Goal: Task Accomplishment & Management: Use online tool/utility

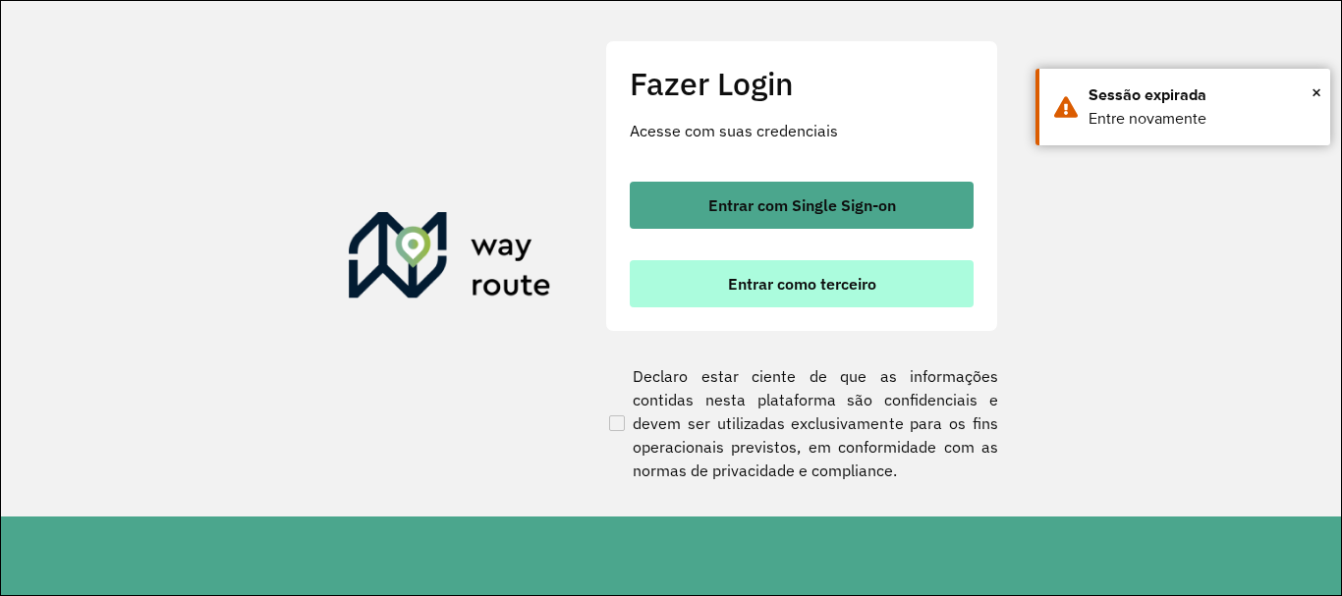
scroll to position [1288, 0]
click at [774, 294] on button "Entrar como terceiro" at bounding box center [802, 283] width 344 height 47
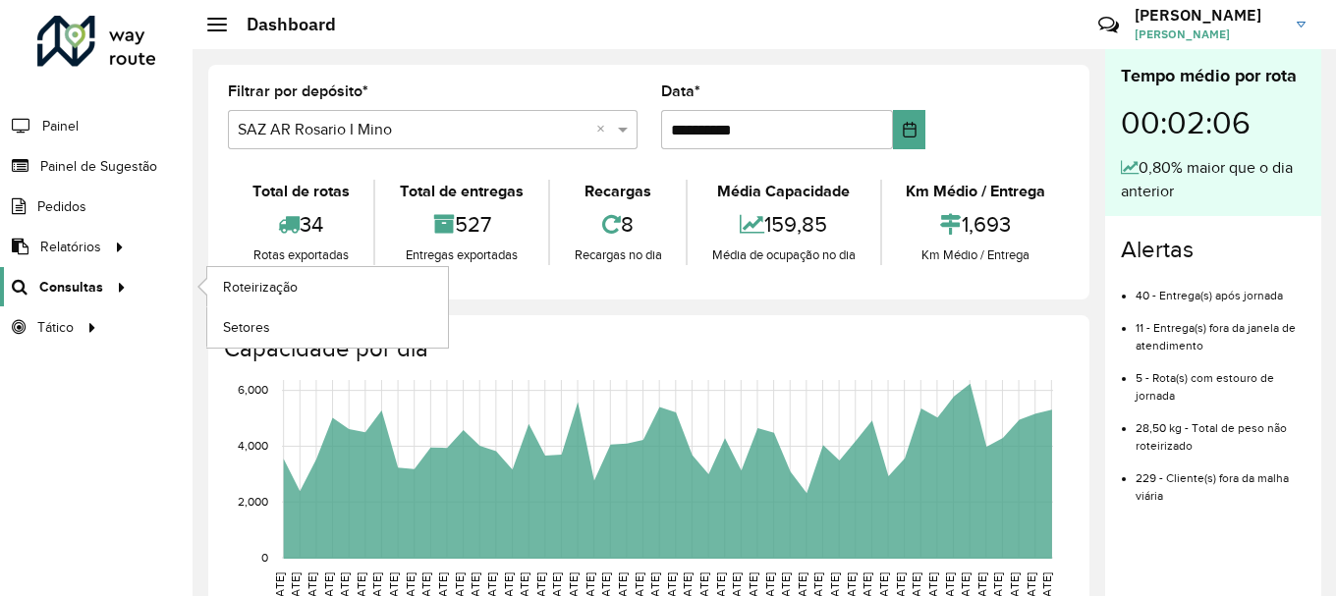
scroll to position [1288, 0]
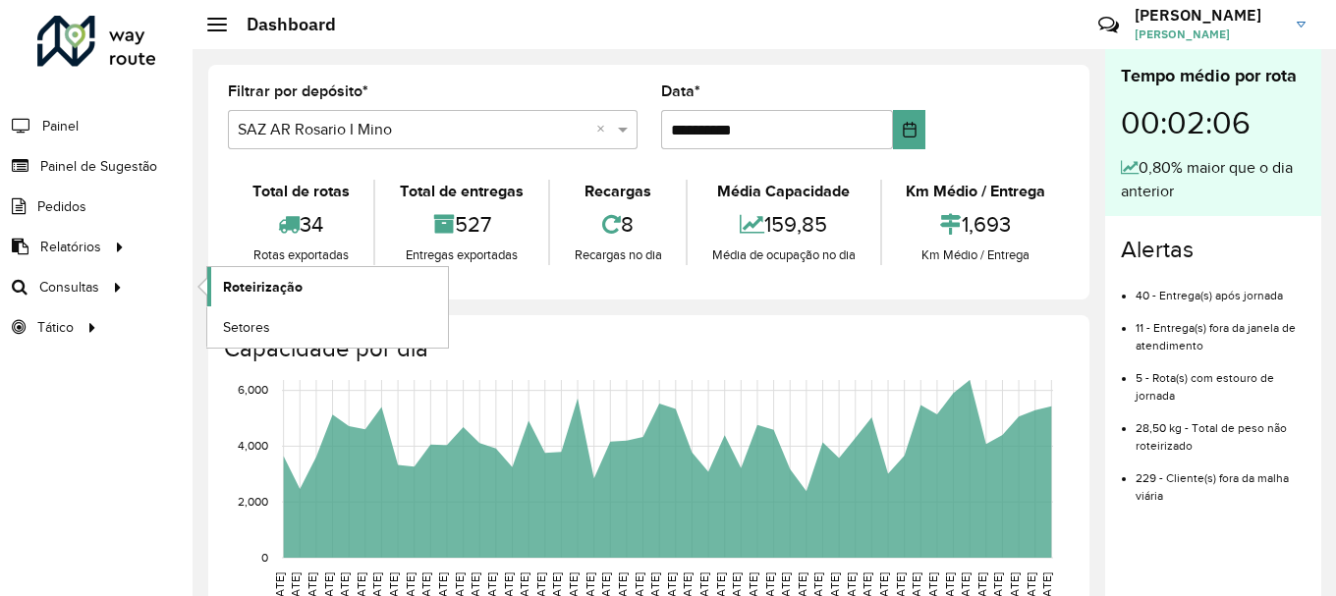
click at [250, 284] on span "Roteirização" at bounding box center [263, 287] width 80 height 21
click at [235, 287] on span "Roteirização" at bounding box center [263, 287] width 80 height 21
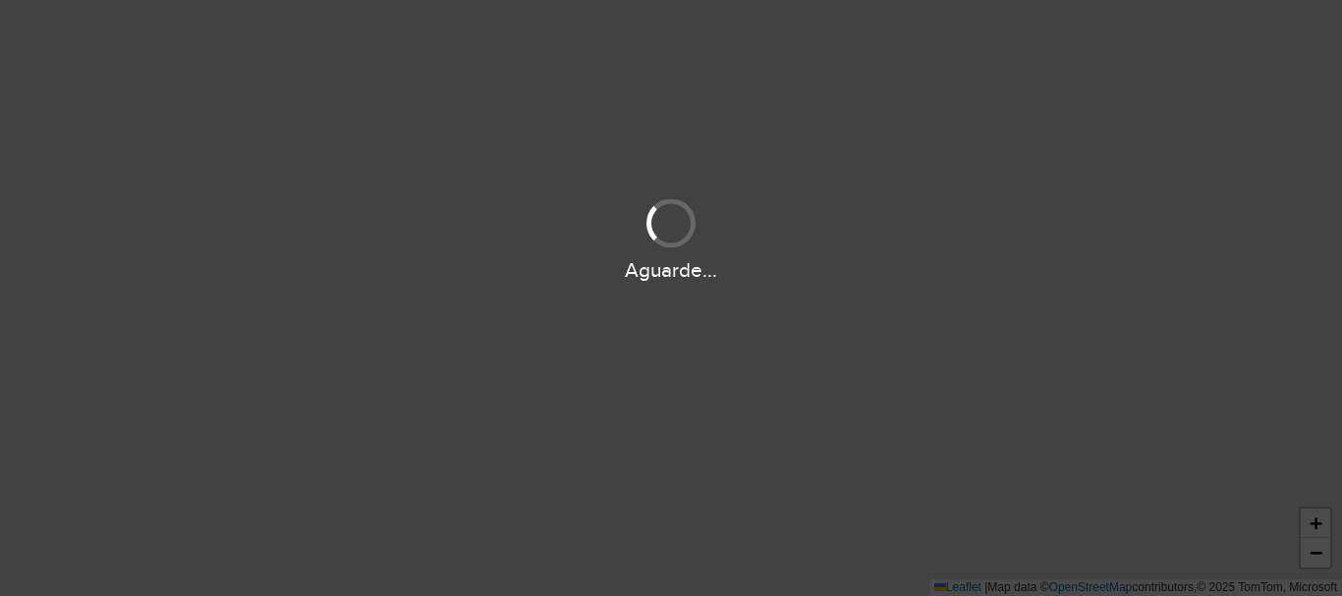
scroll to position [1288, 0]
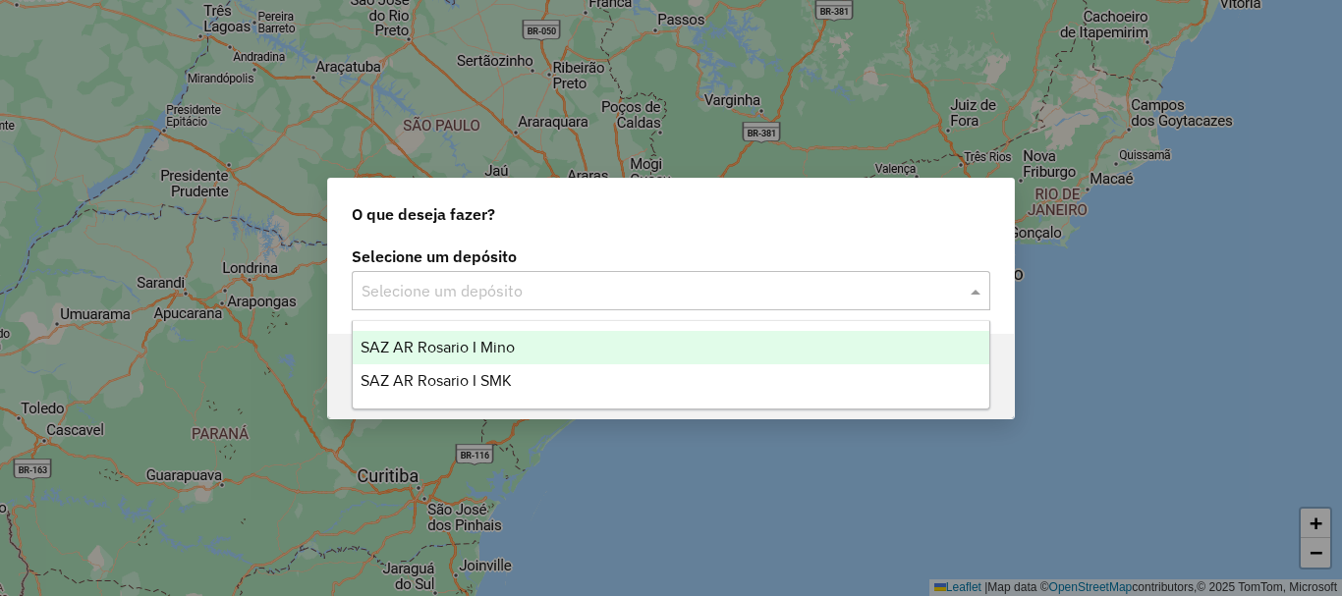
click at [975, 293] on span at bounding box center [978, 291] width 25 height 24
click at [478, 347] on span "SAZ AR Rosario I Mino" at bounding box center [437, 347] width 154 height 17
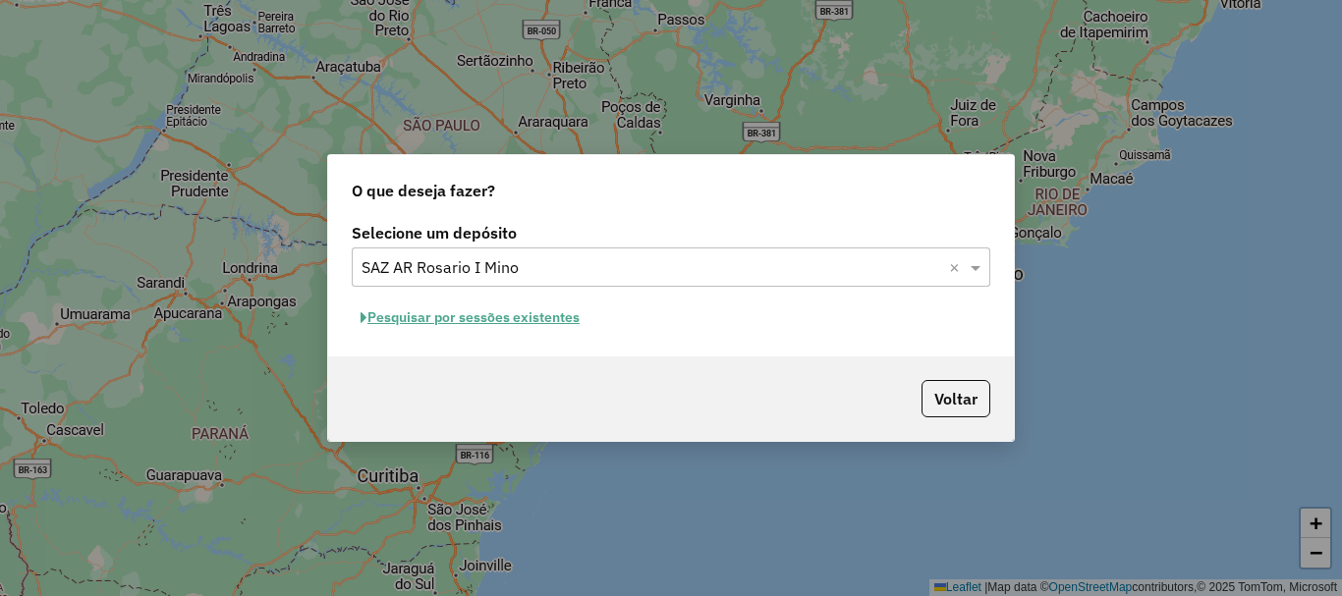
click at [494, 319] on button "Pesquisar por sessões existentes" at bounding box center [470, 318] width 237 height 30
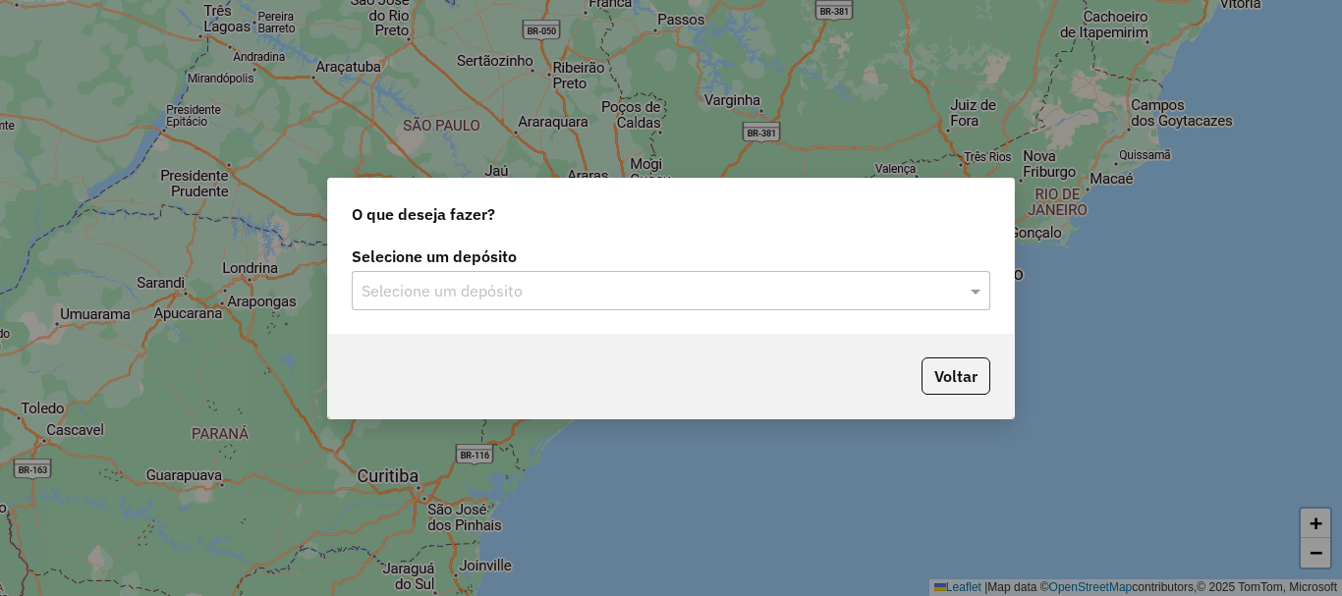
scroll to position [1288, 0]
click at [972, 294] on span at bounding box center [978, 291] width 25 height 24
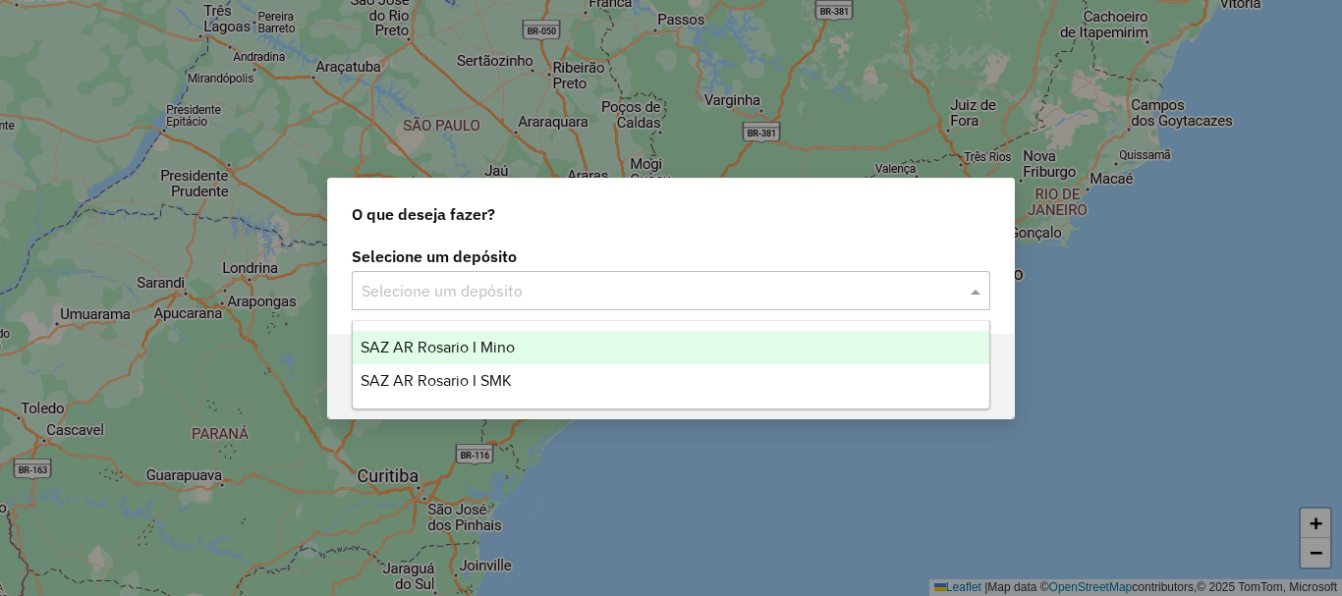
click at [487, 353] on span "SAZ AR Rosario I Mino" at bounding box center [437, 347] width 154 height 17
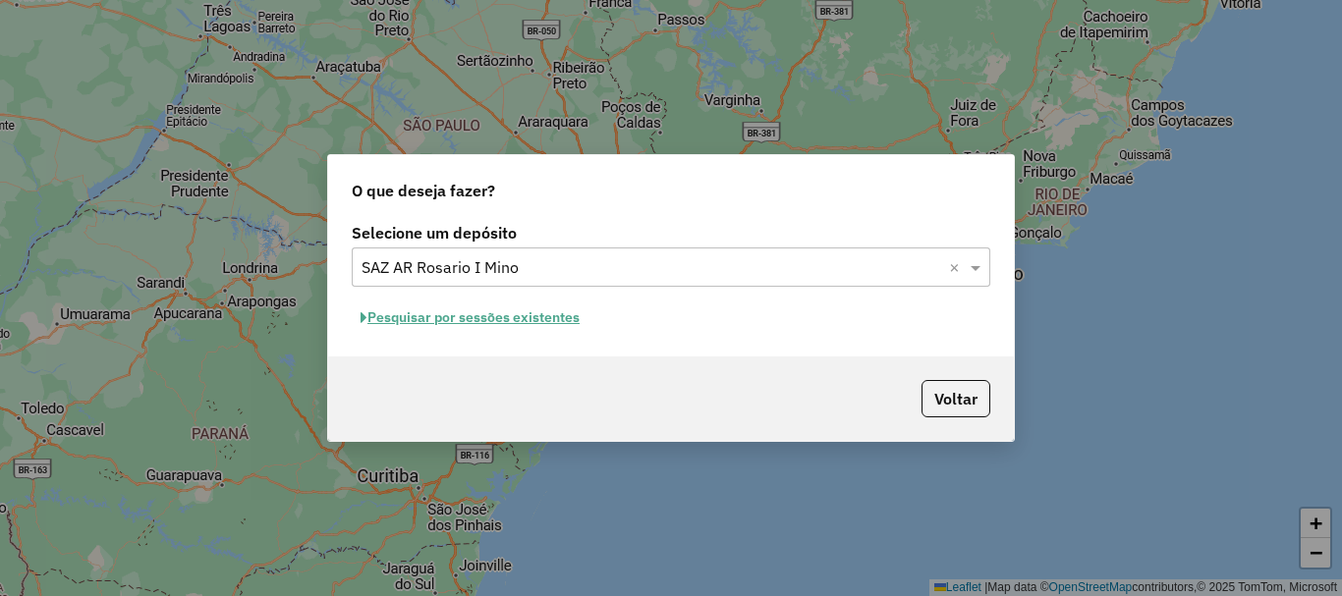
click at [500, 318] on button "Pesquisar por sessões existentes" at bounding box center [470, 318] width 237 height 30
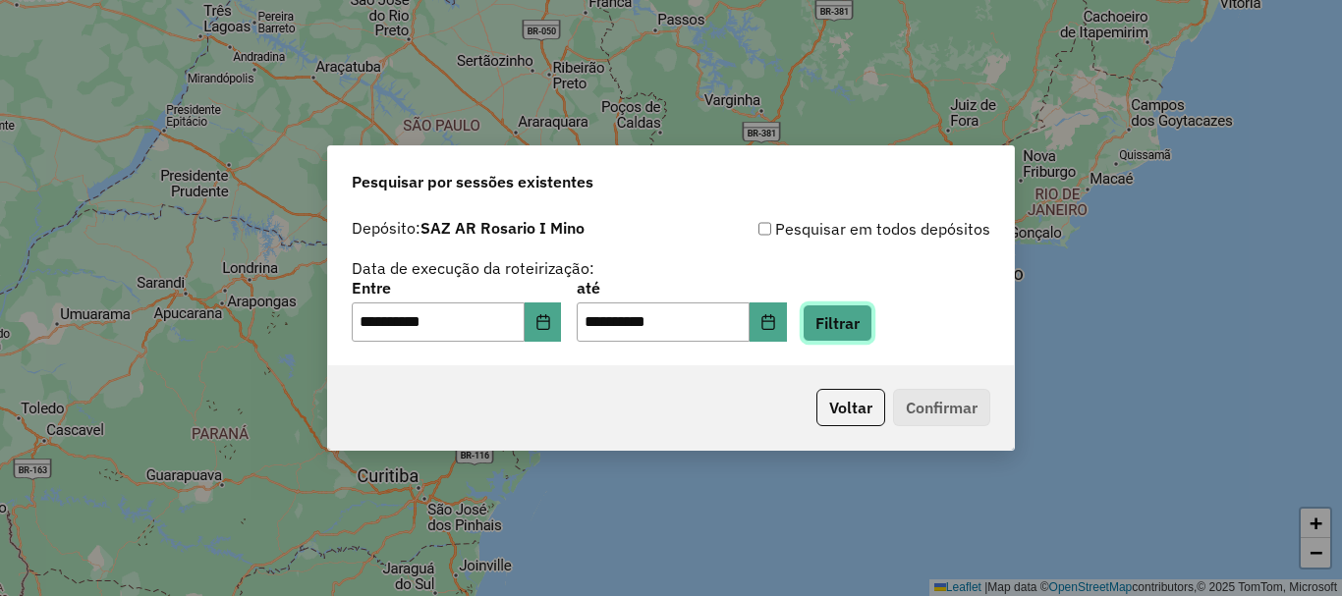
click at [872, 326] on button "Filtrar" at bounding box center [837, 322] width 70 height 37
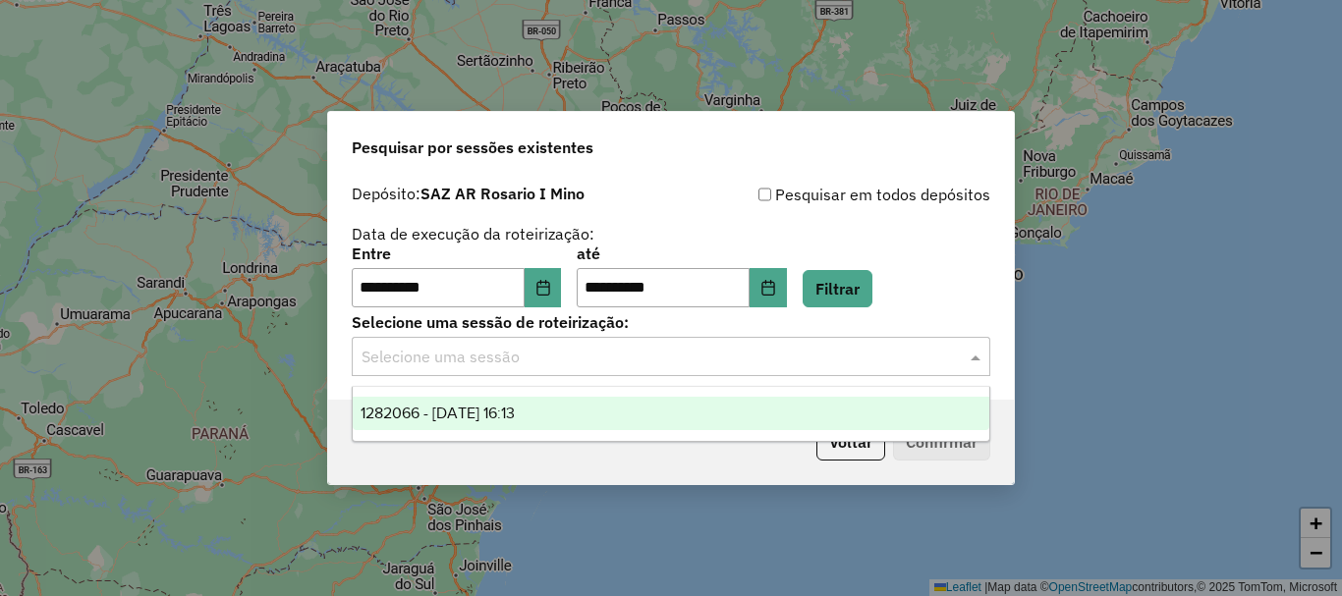
click at [969, 361] on span at bounding box center [978, 357] width 25 height 24
click at [419, 419] on span "1282066 - 25/09/2025 16:13" at bounding box center [437, 413] width 154 height 17
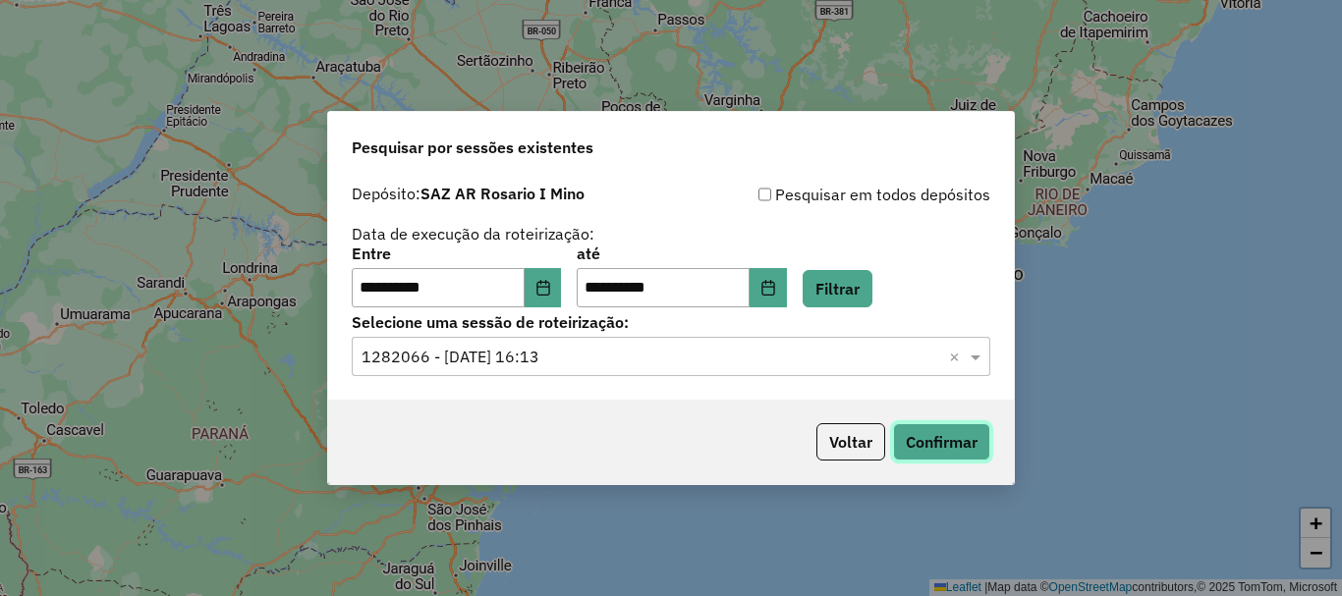
click at [945, 442] on button "Confirmar" at bounding box center [941, 441] width 97 height 37
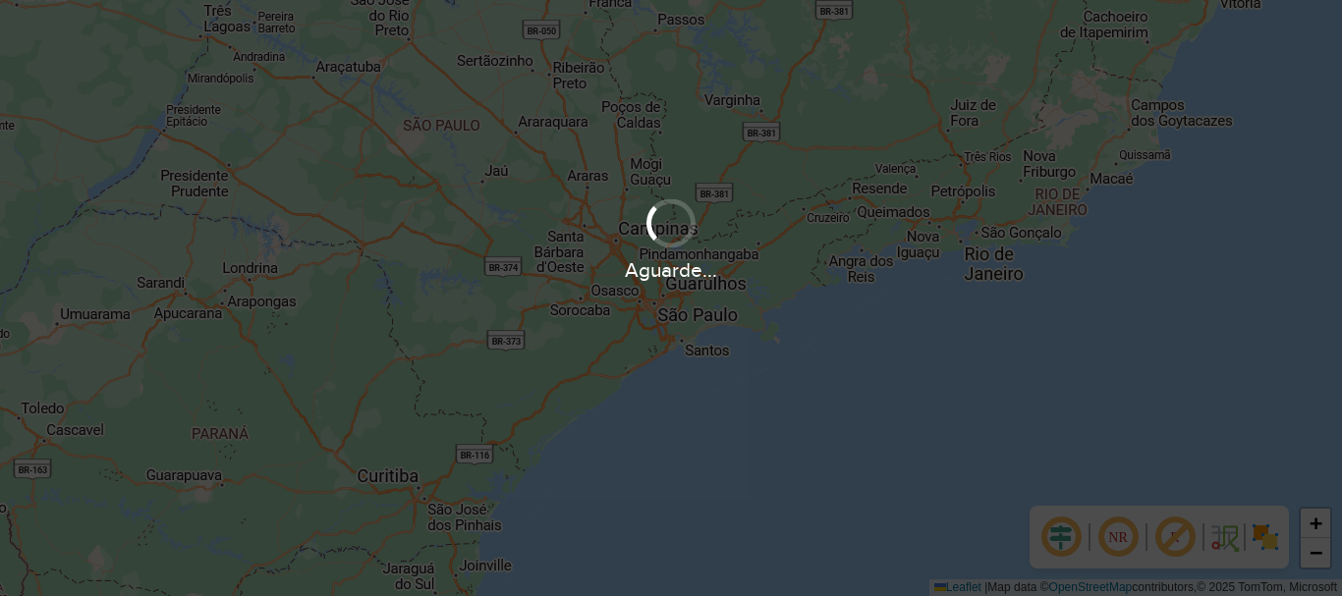
scroll to position [1288, 0]
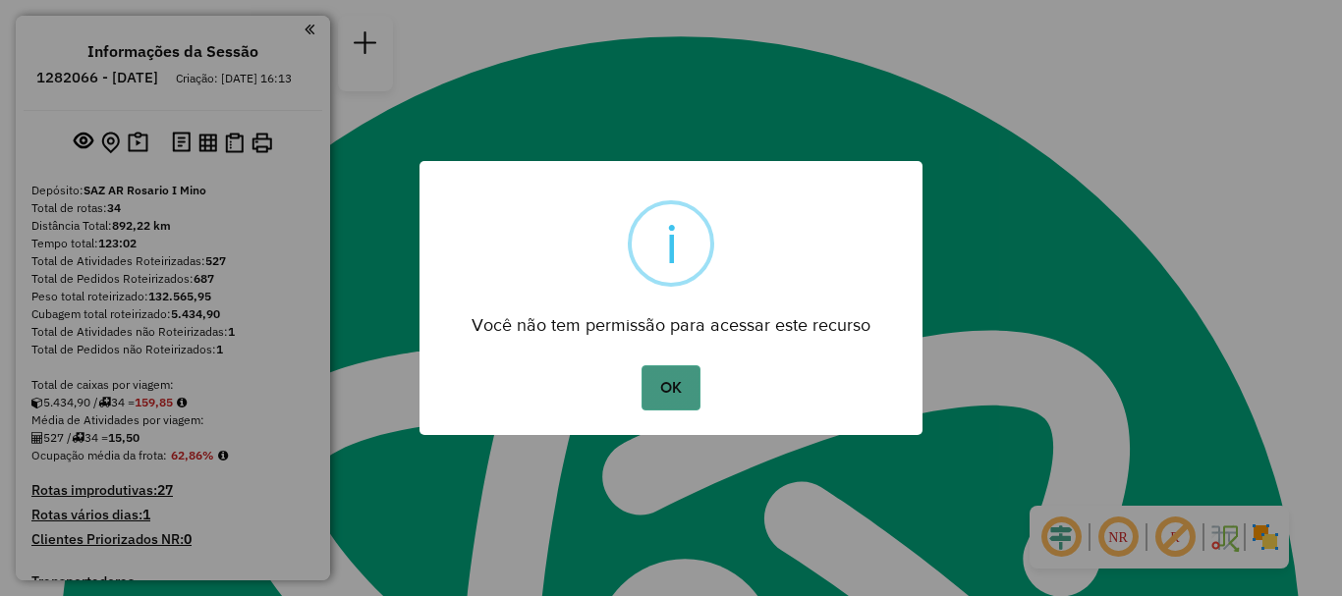
click at [671, 376] on button "OK" at bounding box center [670, 387] width 58 height 45
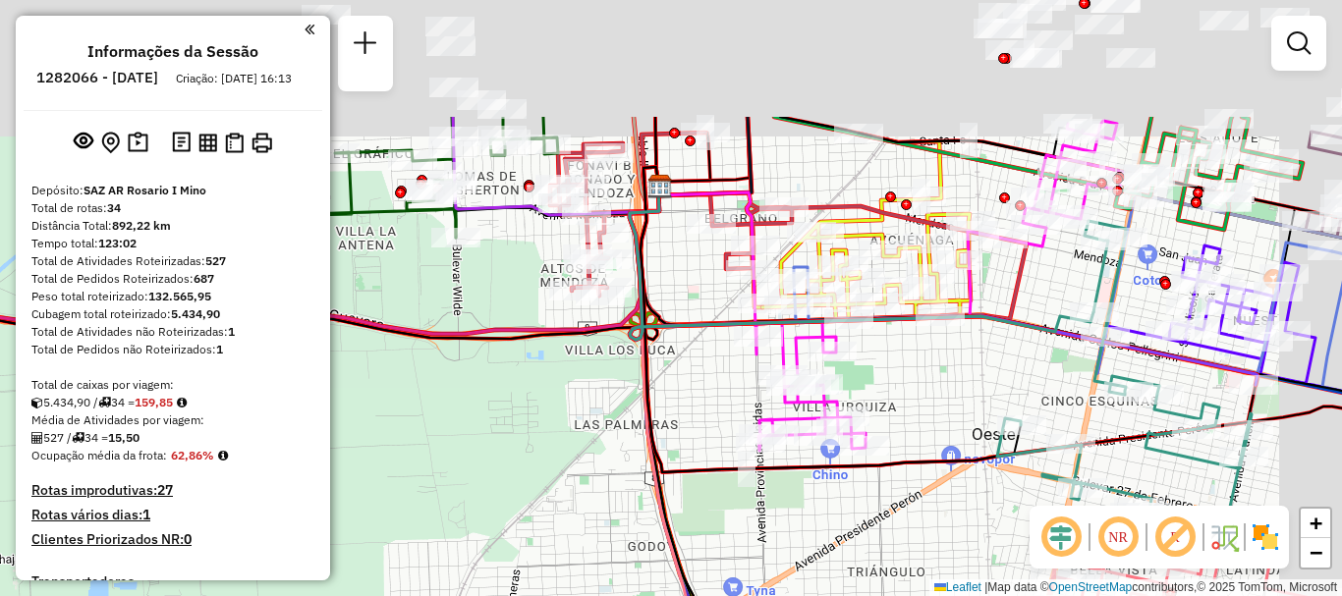
drag, startPoint x: 710, startPoint y: 217, endPoint x: 644, endPoint y: 389, distance: 184.1
click at [644, 389] on icon at bounding box center [830, 319] width 380 height 305
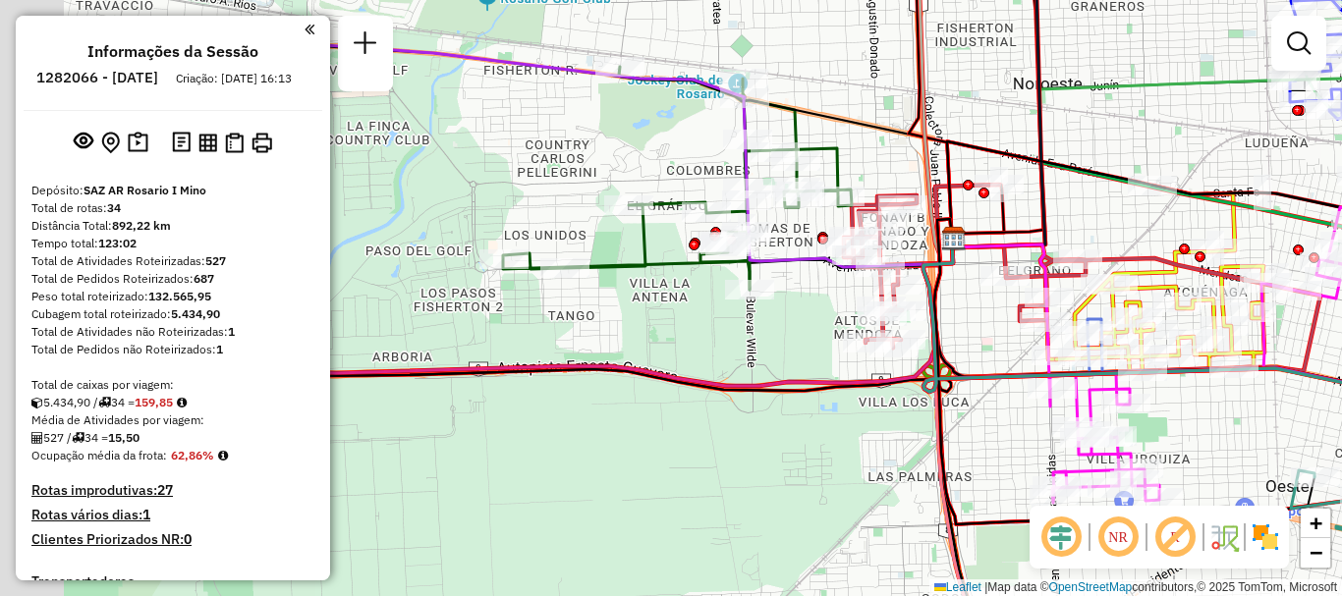
drag, startPoint x: 597, startPoint y: 358, endPoint x: 865, endPoint y: 406, distance: 272.4
click at [865, 406] on div "Janela de atendimento Grade de atendimento Capacidade Transportadoras Veículos …" at bounding box center [671, 298] width 1342 height 596
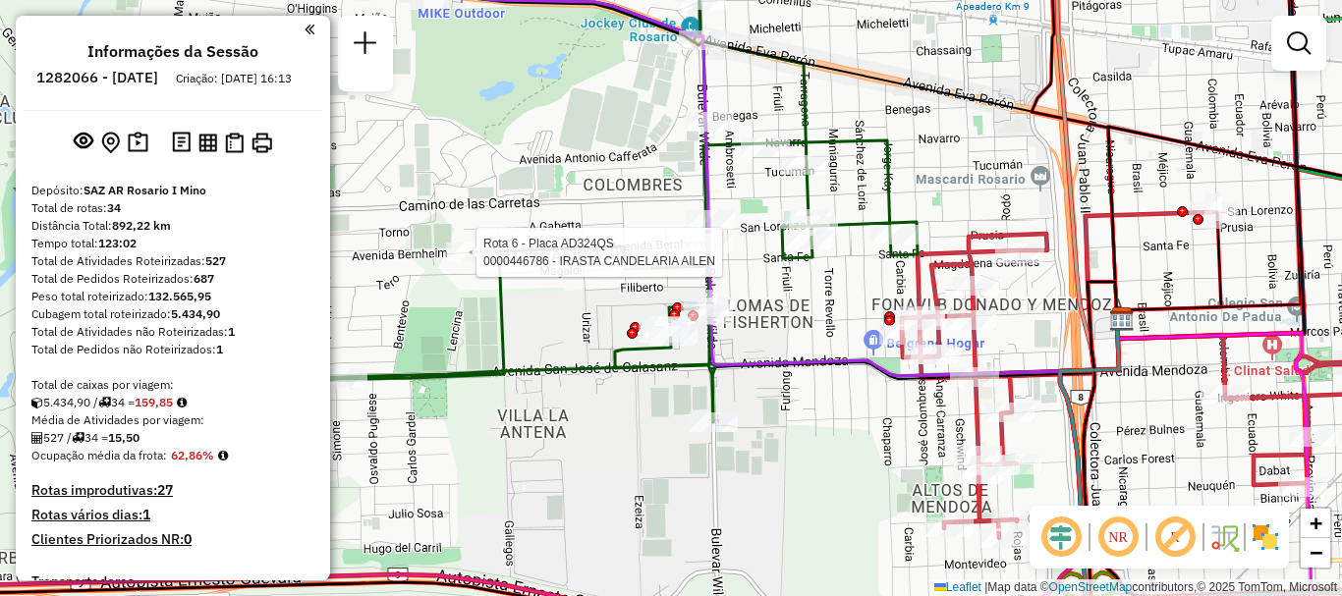
select select "**********"
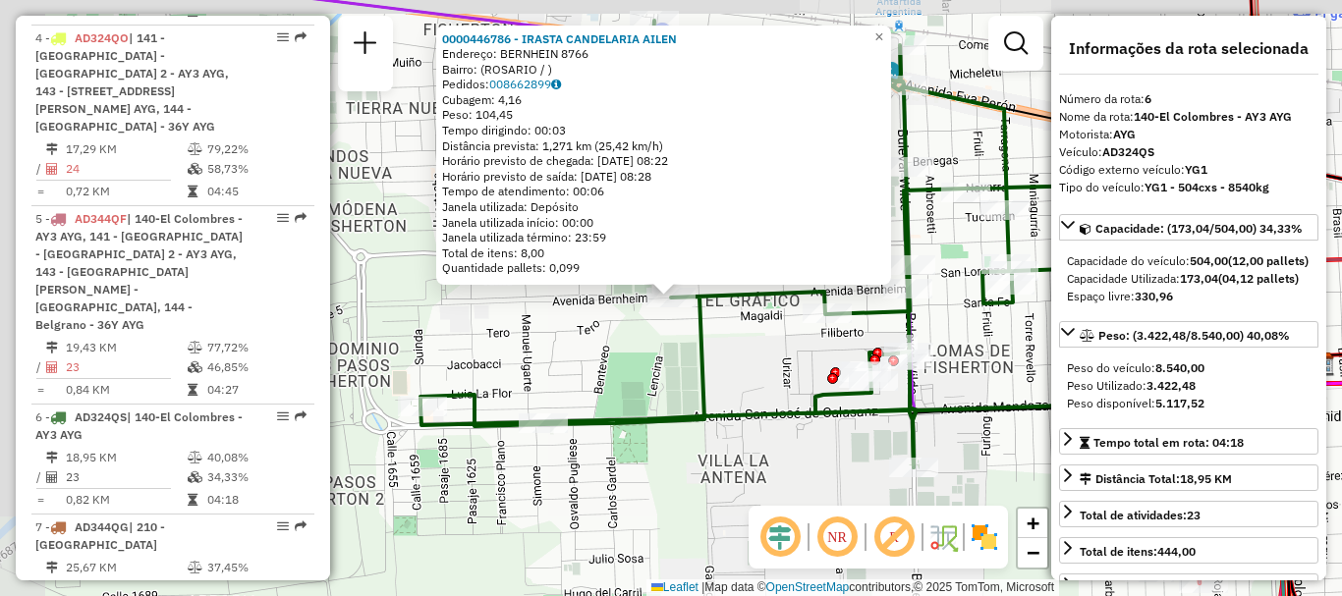
scroll to position [1338, 0]
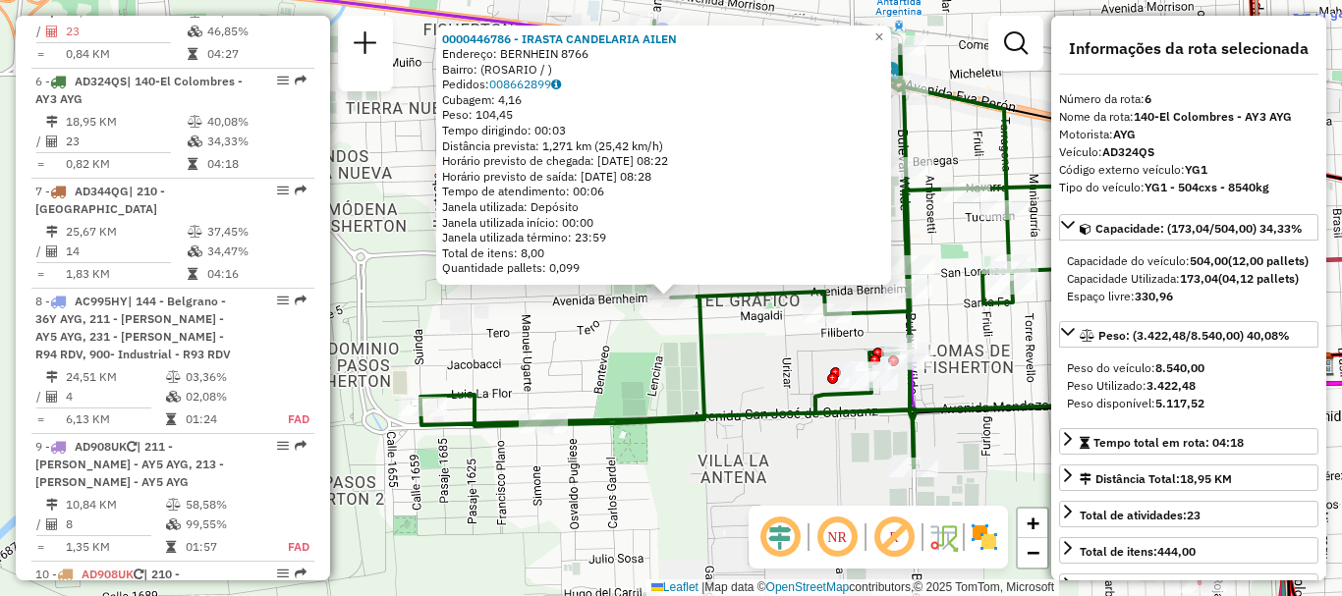
click at [573, 407] on div "0000446786 - [PERSON_NAME]: BERNHEIN 8766 Bairro: ([GEOGRAPHIC_DATA] / ) Pedido…" at bounding box center [671, 298] width 1342 height 596
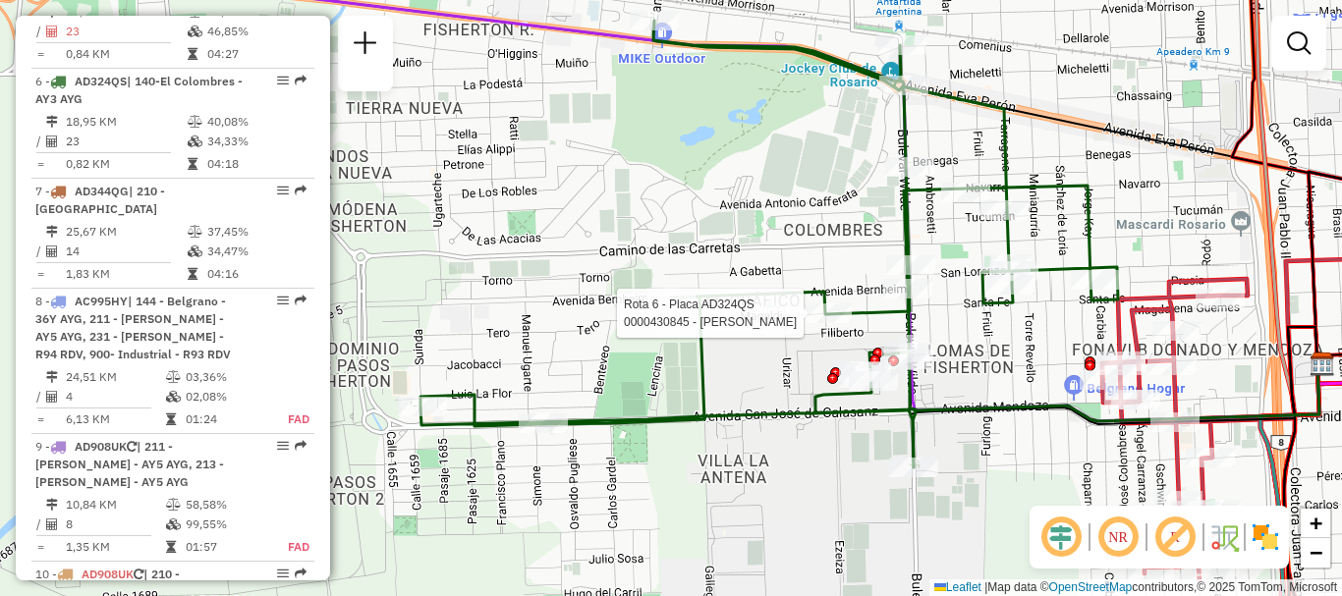
select select "**********"
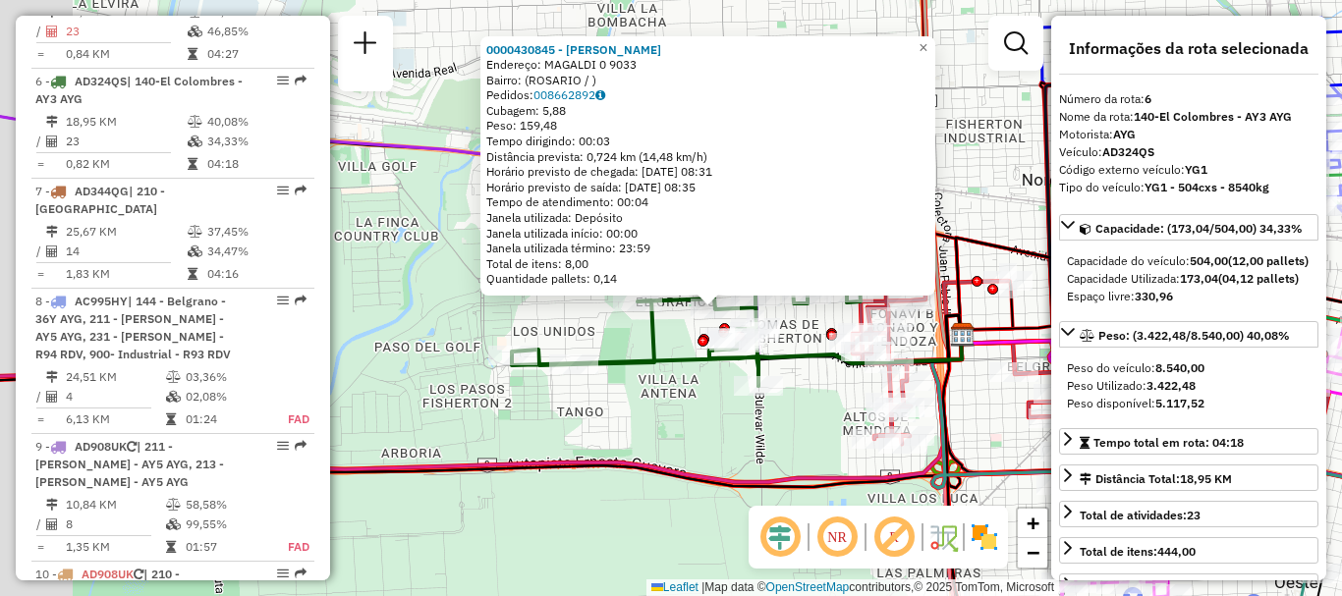
click at [528, 432] on div "0000430845 - [PERSON_NAME]: MAGALDI 0 9033 Bairro: ([GEOGRAPHIC_DATA] / ) Pedid…" at bounding box center [671, 298] width 1342 height 596
click at [927, 39] on span "×" at bounding box center [922, 47] width 9 height 17
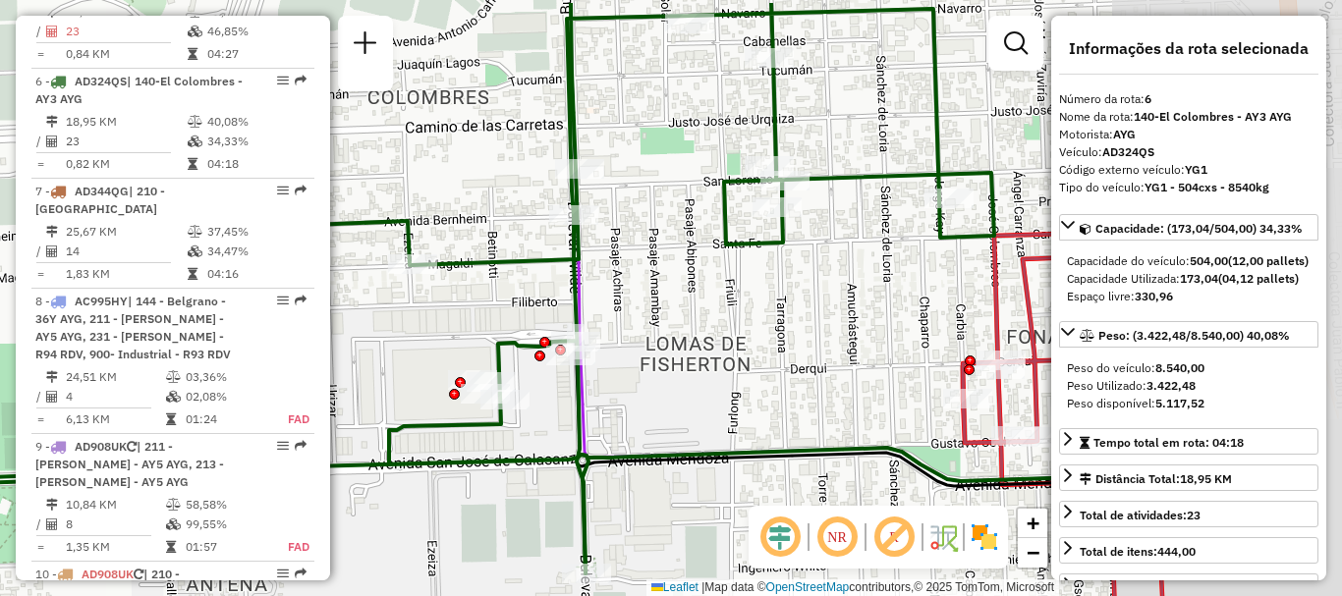
drag, startPoint x: 876, startPoint y: 232, endPoint x: 700, endPoint y: 276, distance: 181.3
click at [700, 276] on div "Janela de atendimento Grade de atendimento Capacidade Transportadoras Veículos …" at bounding box center [671, 298] width 1342 height 596
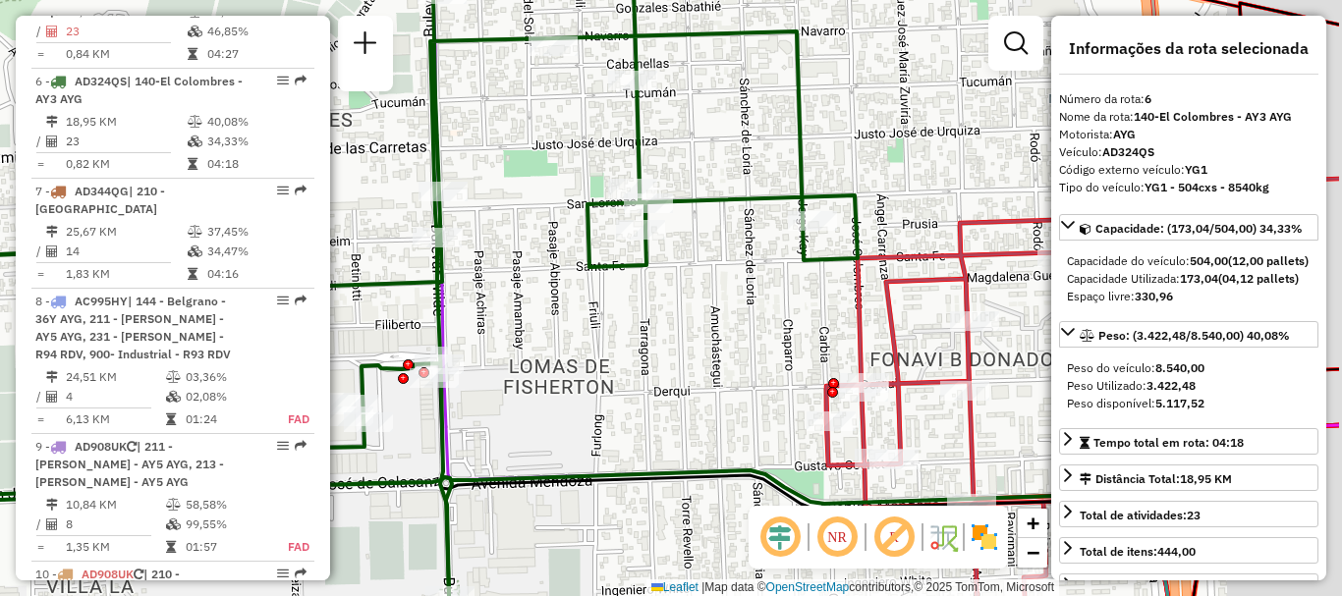
drag, startPoint x: 773, startPoint y: 338, endPoint x: 643, endPoint y: 359, distance: 131.3
click at [643, 359] on div "Janela de atendimento Grade de atendimento Capacidade Transportadoras Veículos …" at bounding box center [671, 298] width 1342 height 596
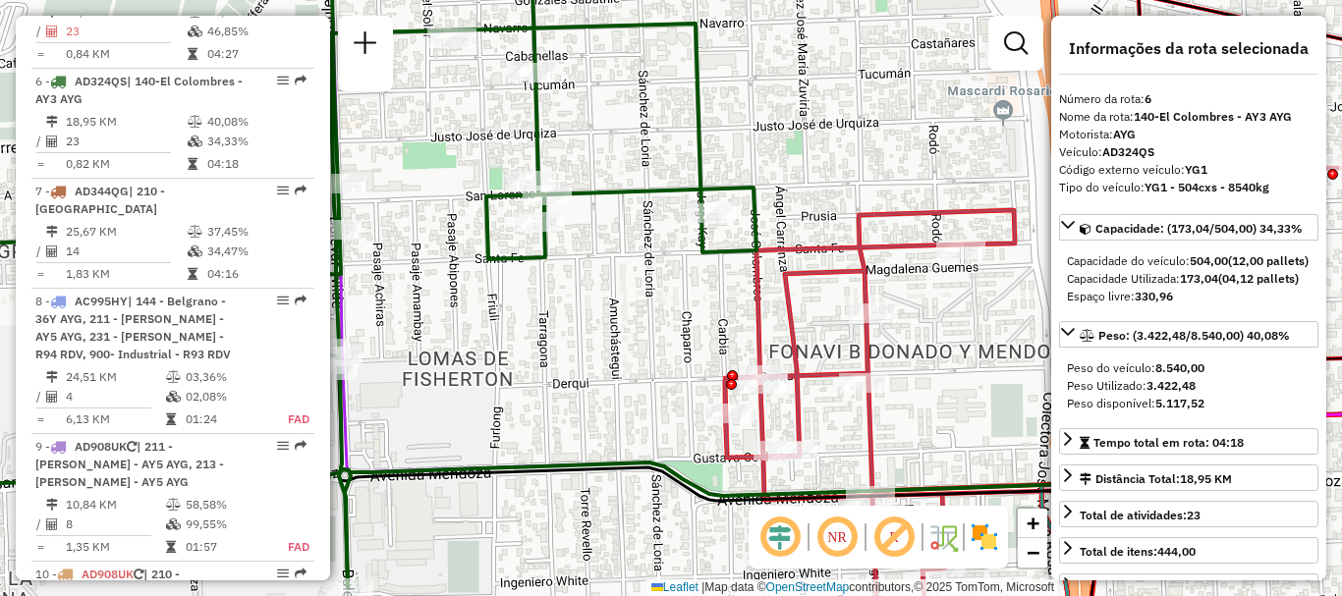
drag, startPoint x: 784, startPoint y: 252, endPoint x: 688, endPoint y: 245, distance: 96.6
click at [688, 245] on div "Janela de atendimento Grade de atendimento Capacidade Transportadoras Veículos …" at bounding box center [671, 298] width 1342 height 596
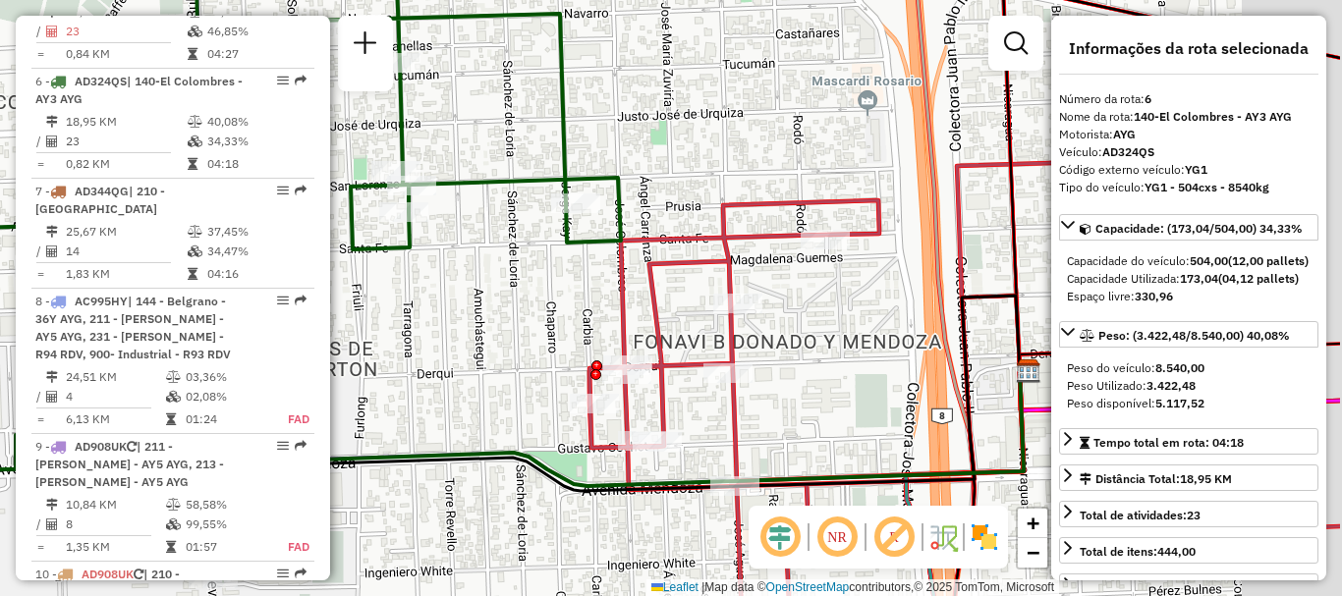
drag, startPoint x: 704, startPoint y: 296, endPoint x: 582, endPoint y: 287, distance: 122.1
click at [582, 287] on div "Janela de atendimento Grade de atendimento Capacidade Transportadoras Veículos …" at bounding box center [671, 298] width 1342 height 596
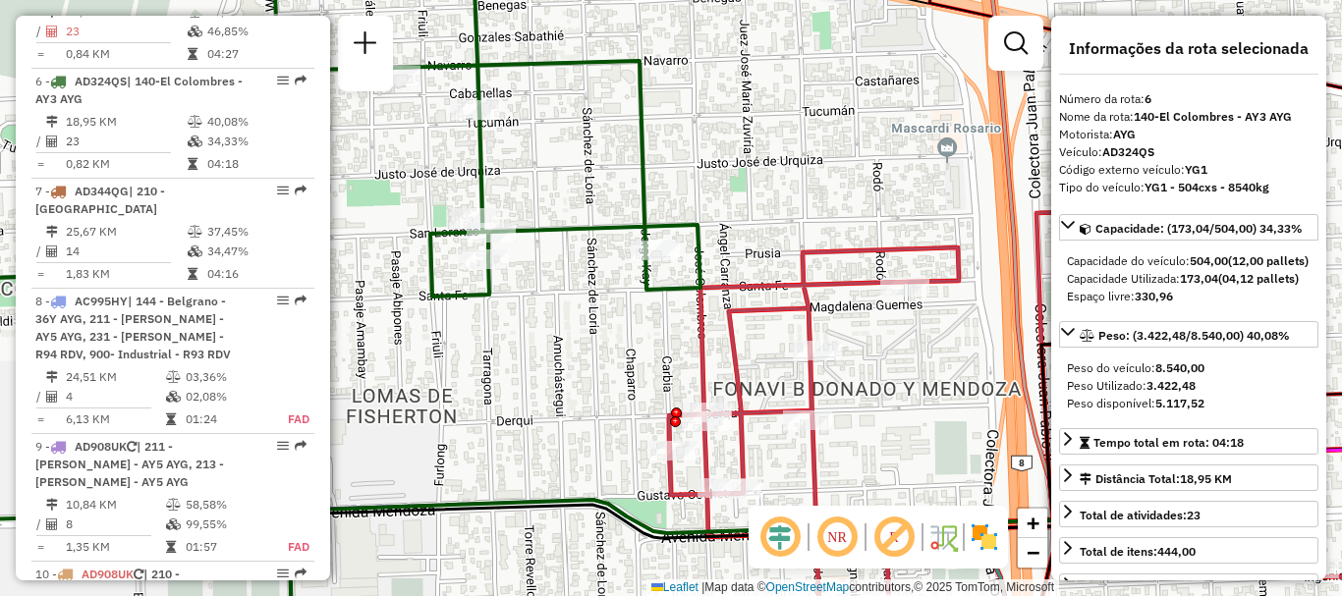
drag, startPoint x: 543, startPoint y: 267, endPoint x: 623, endPoint y: 314, distance: 92.5
click at [623, 314] on div "Janela de atendimento Grade de atendimento Capacidade Transportadoras Veículos …" at bounding box center [671, 298] width 1342 height 596
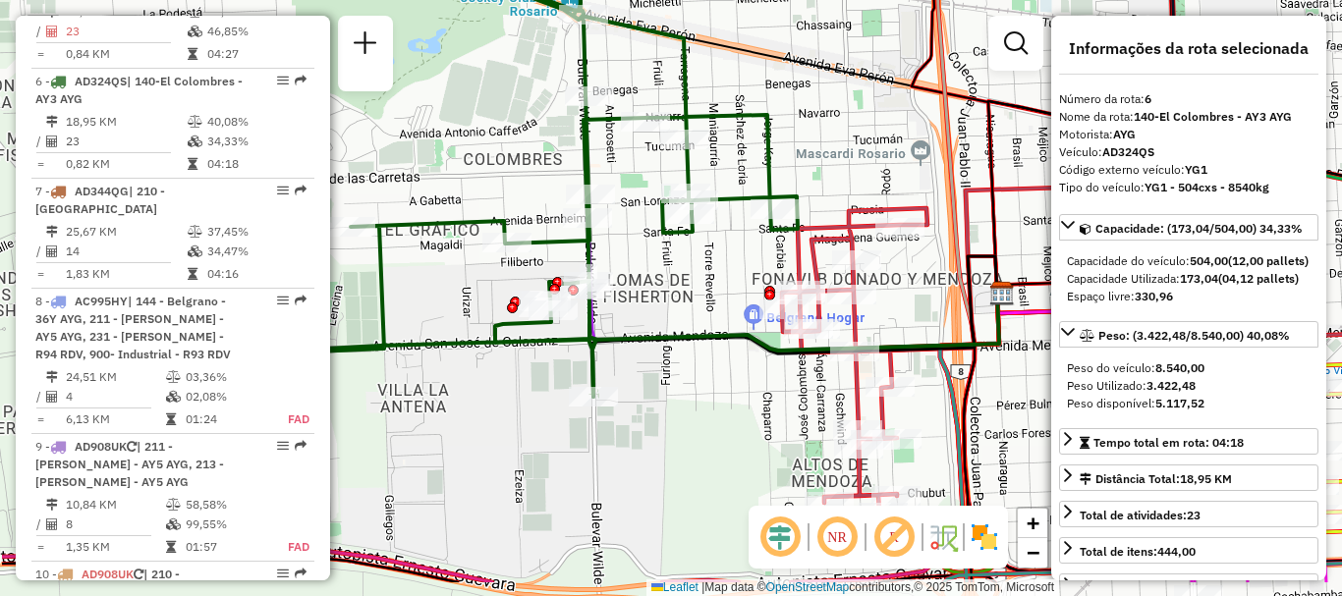
drag, startPoint x: 560, startPoint y: 352, endPoint x: 735, endPoint y: 266, distance: 194.6
click at [735, 266] on div "Janela de atendimento Grade de atendimento Capacidade Transportadoras Veículos …" at bounding box center [671, 298] width 1342 height 596
